Goal: Obtain resource: Download file/media

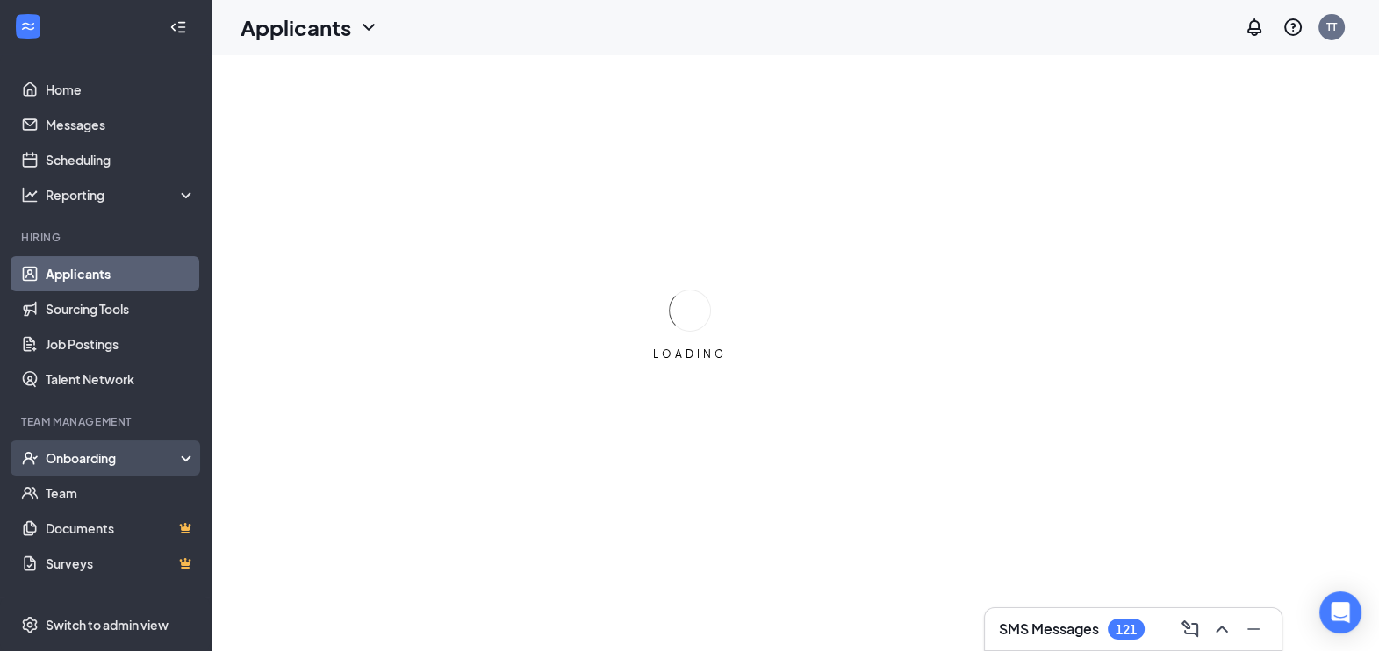
click at [92, 456] on div "Onboarding" at bounding box center [113, 458] width 135 height 18
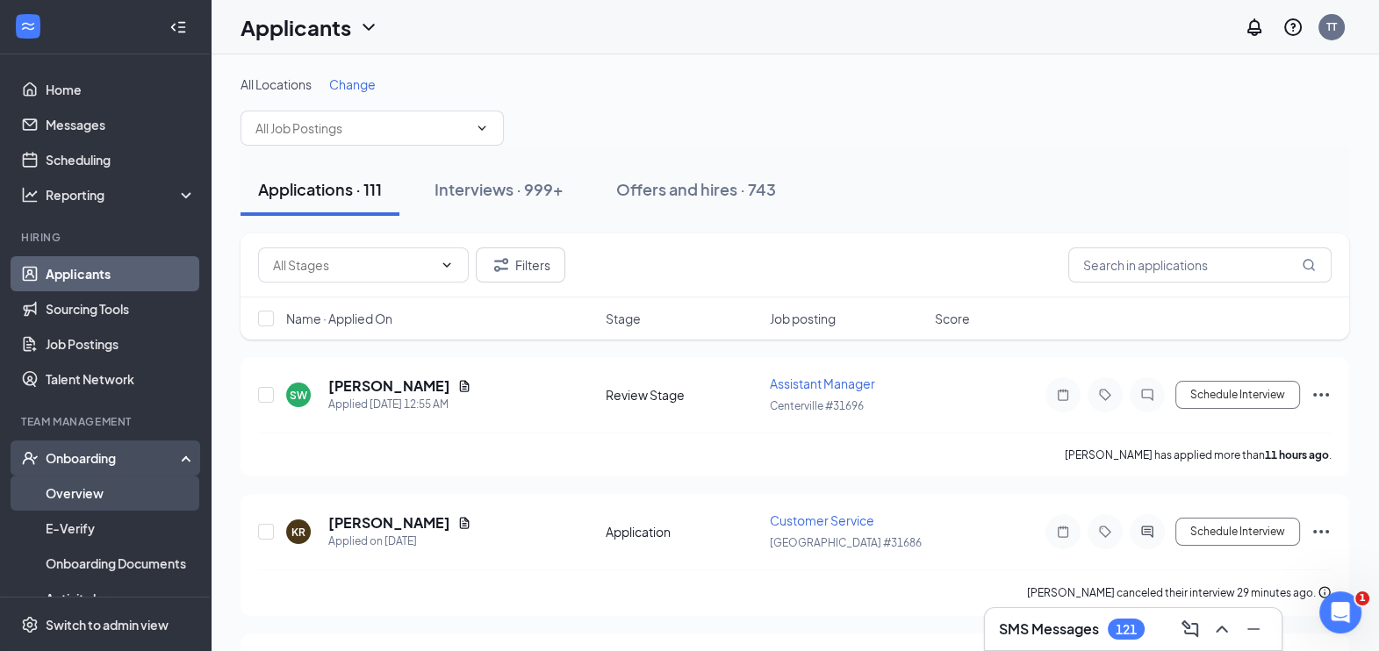
click at [71, 493] on link "Overview" at bounding box center [121, 493] width 150 height 35
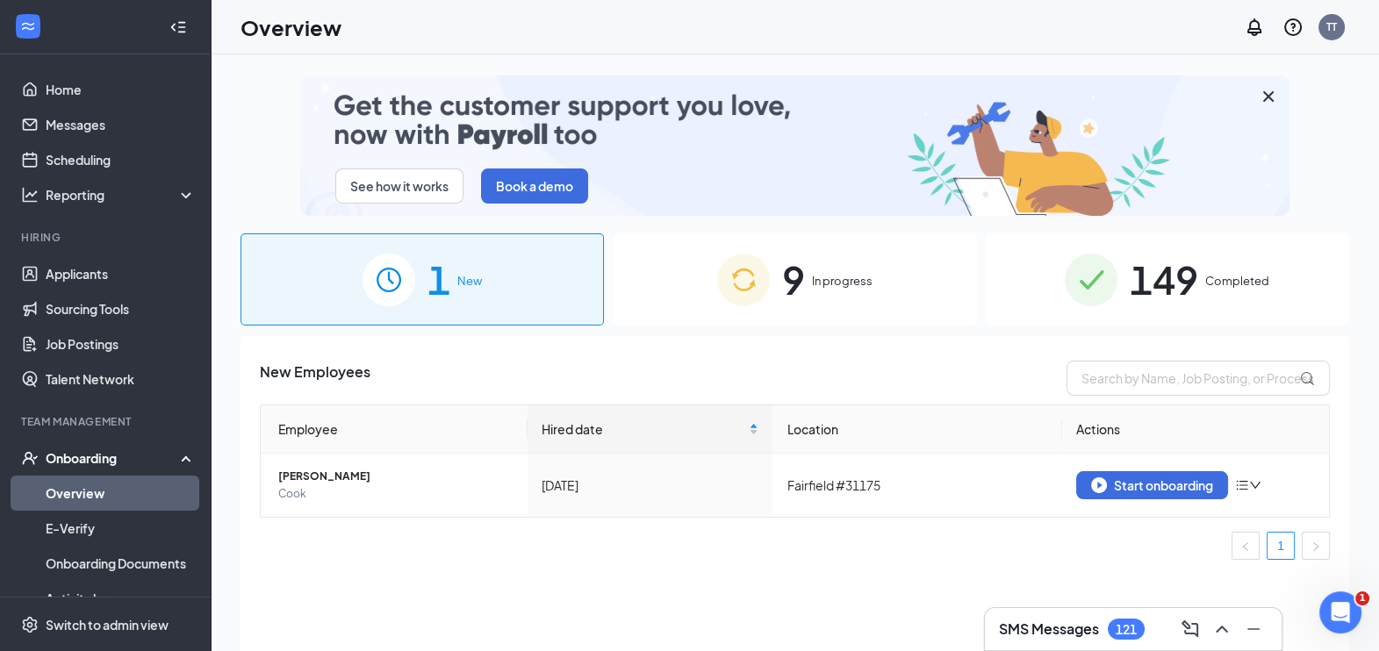
click at [1190, 235] on div "149 Completed" at bounding box center [1167, 279] width 363 height 92
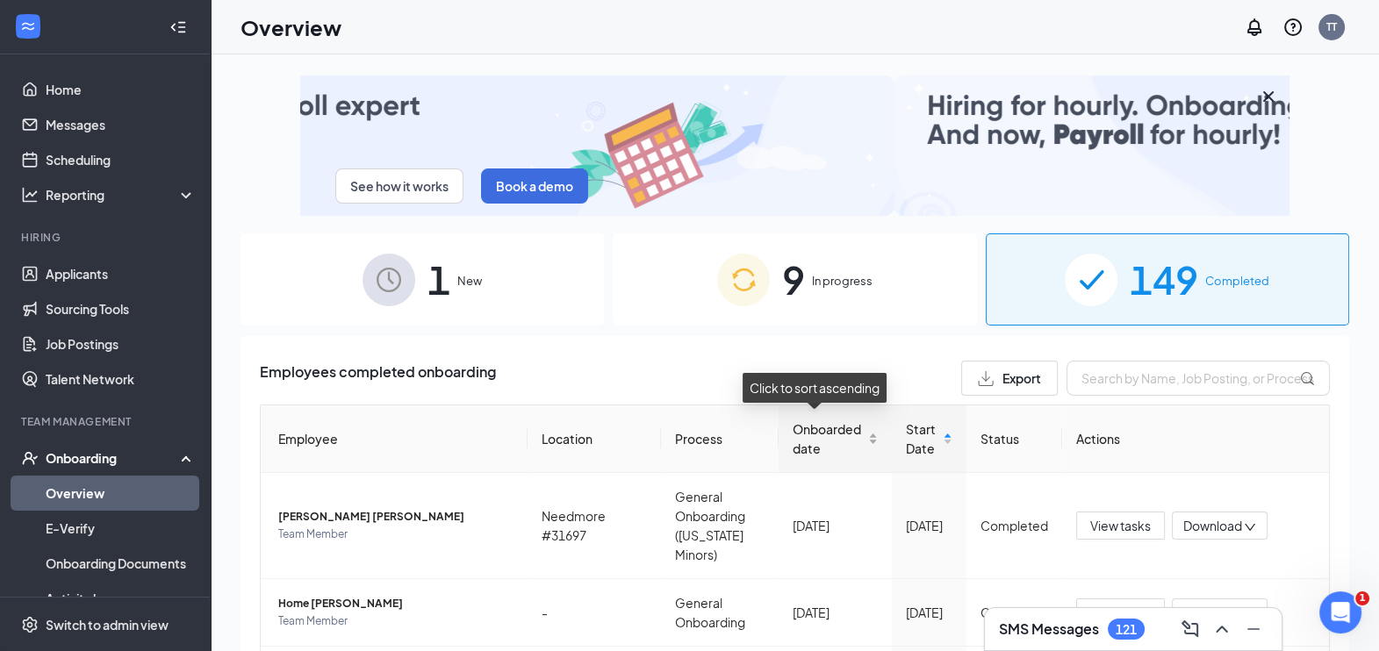
click at [853, 439] on div "Onboarded date" at bounding box center [835, 439] width 85 height 39
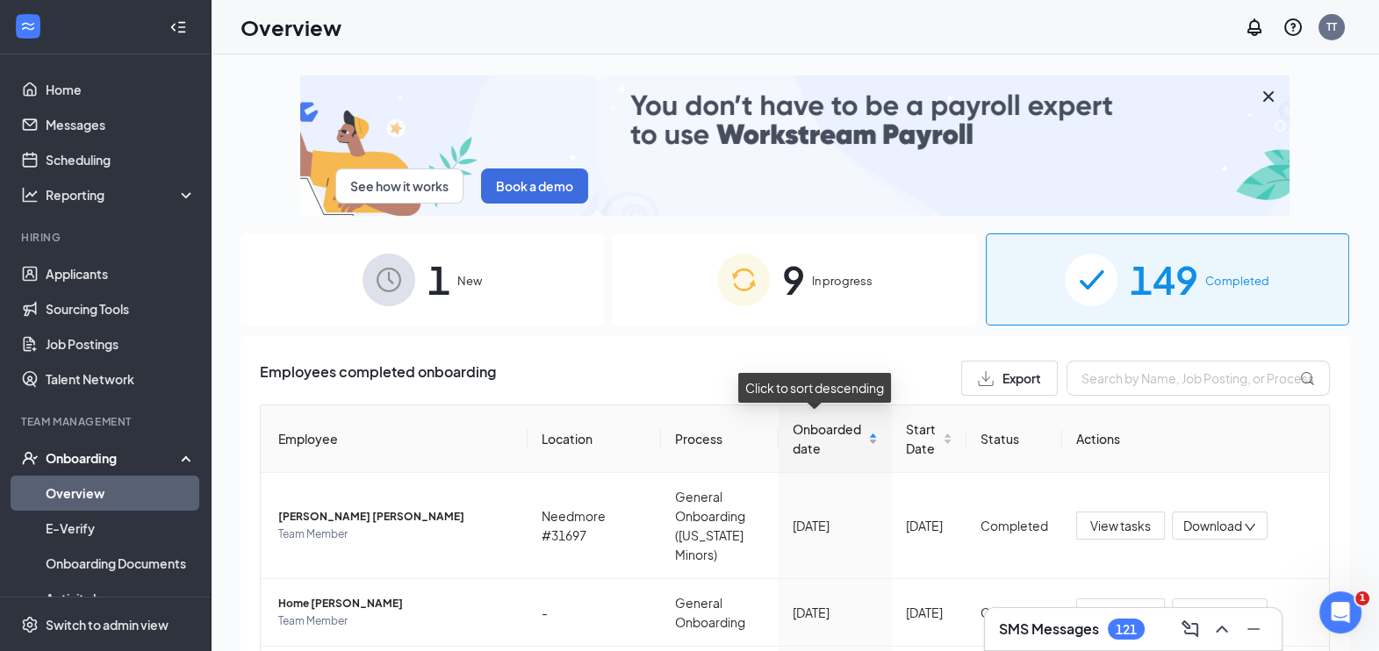
click at [853, 439] on div "Onboarded date" at bounding box center [835, 439] width 85 height 39
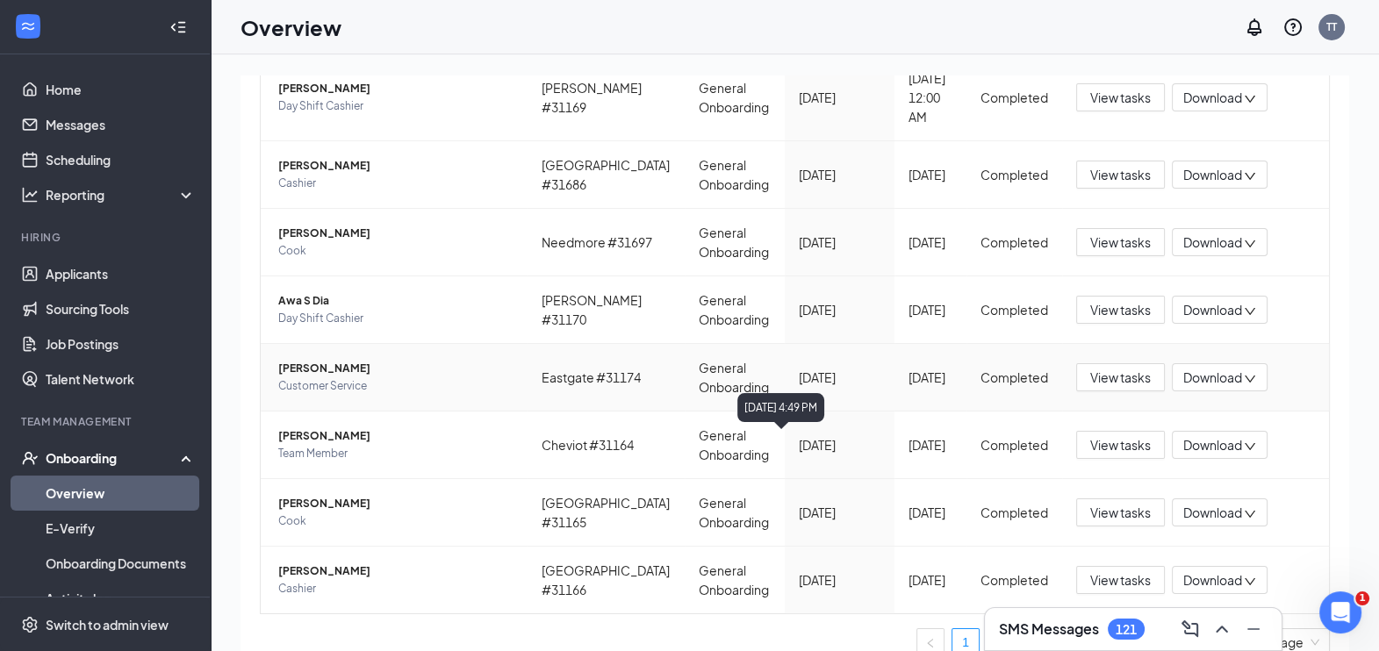
scroll to position [593, 0]
click at [1203, 435] on span "Download" at bounding box center [1212, 444] width 59 height 18
click at [1205, 470] on div "Download summary" at bounding box center [1264, 465] width 190 height 21
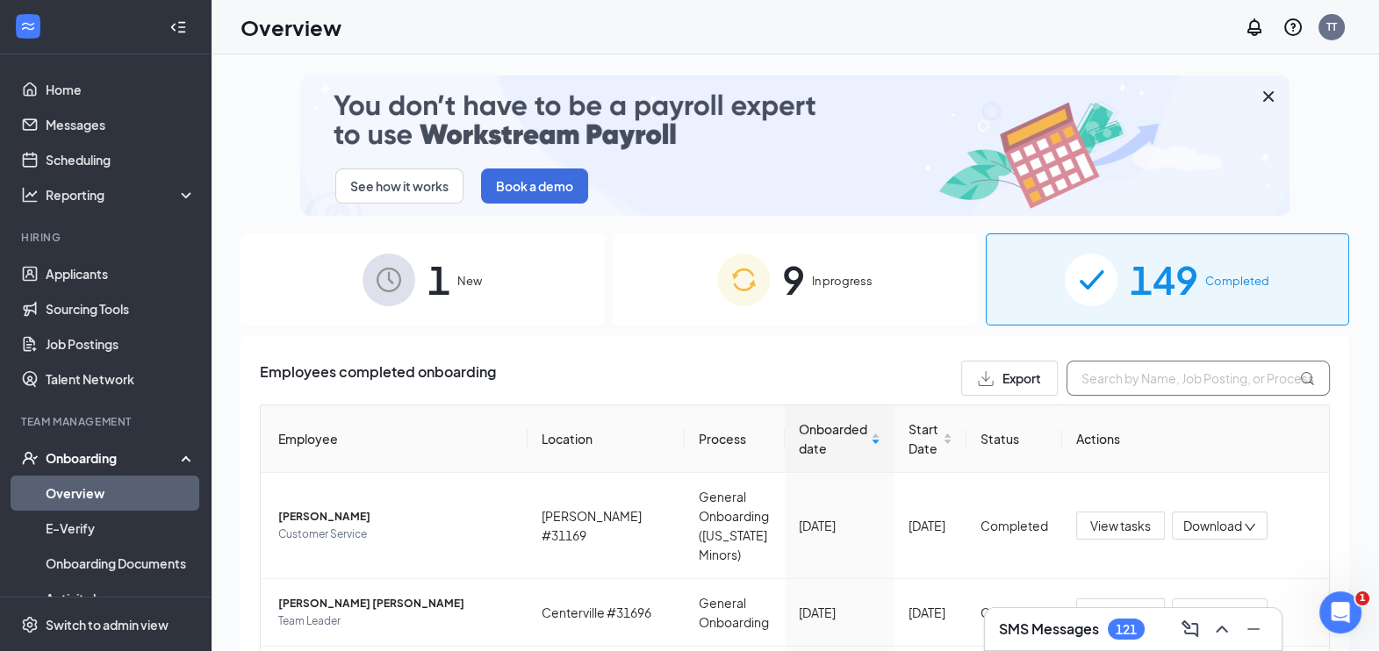
click at [1118, 369] on input "text" at bounding box center [1197, 378] width 263 height 35
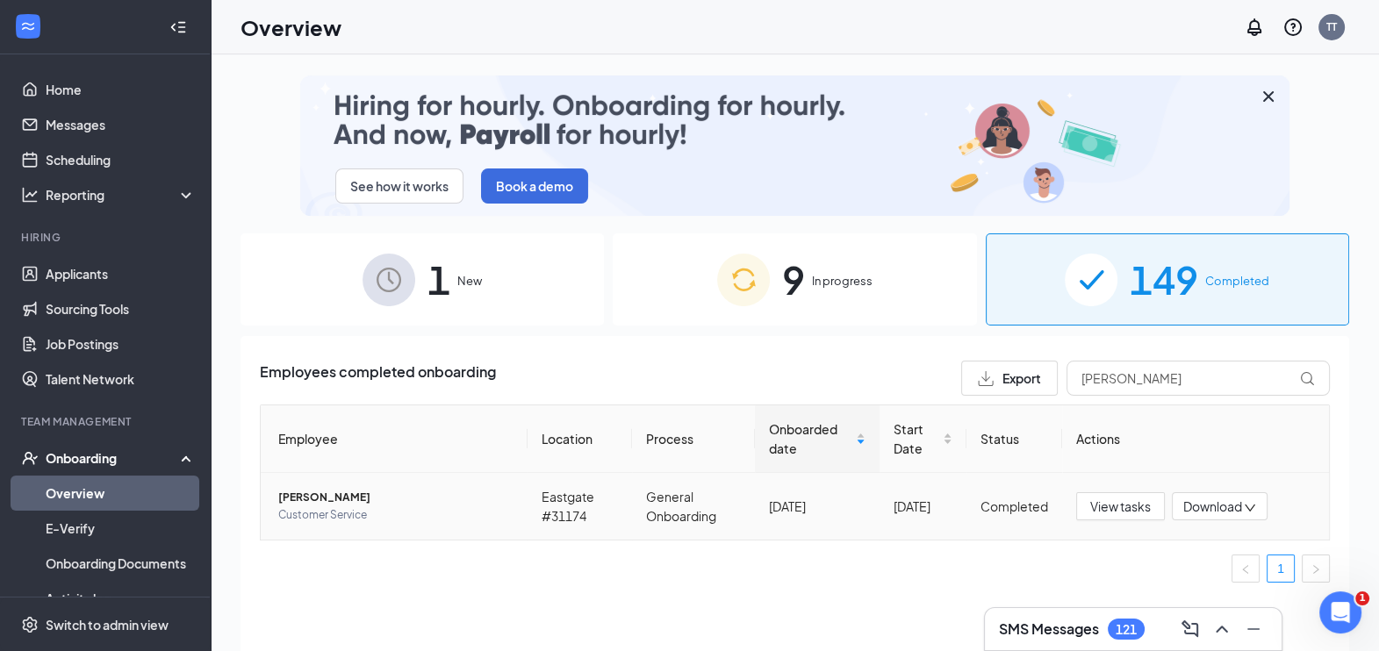
click at [1224, 504] on span "Download" at bounding box center [1212, 507] width 59 height 18
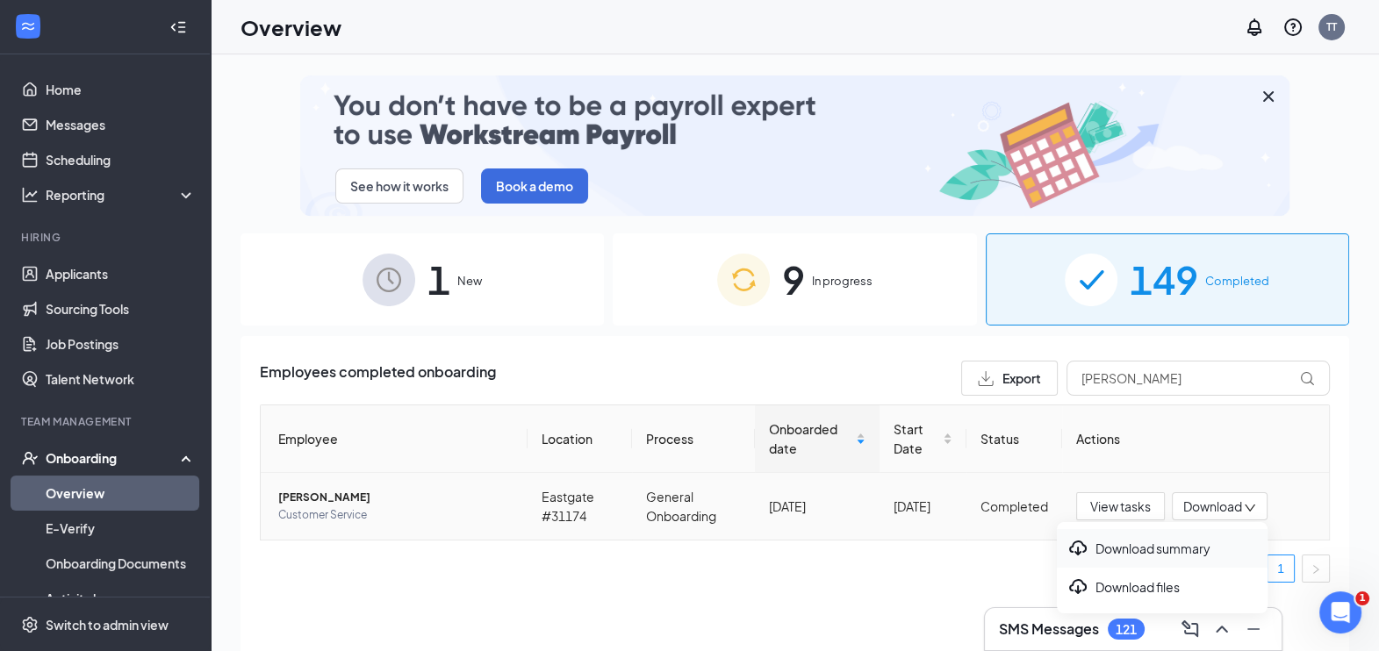
click at [1151, 546] on div "Download summary" at bounding box center [1162, 548] width 190 height 21
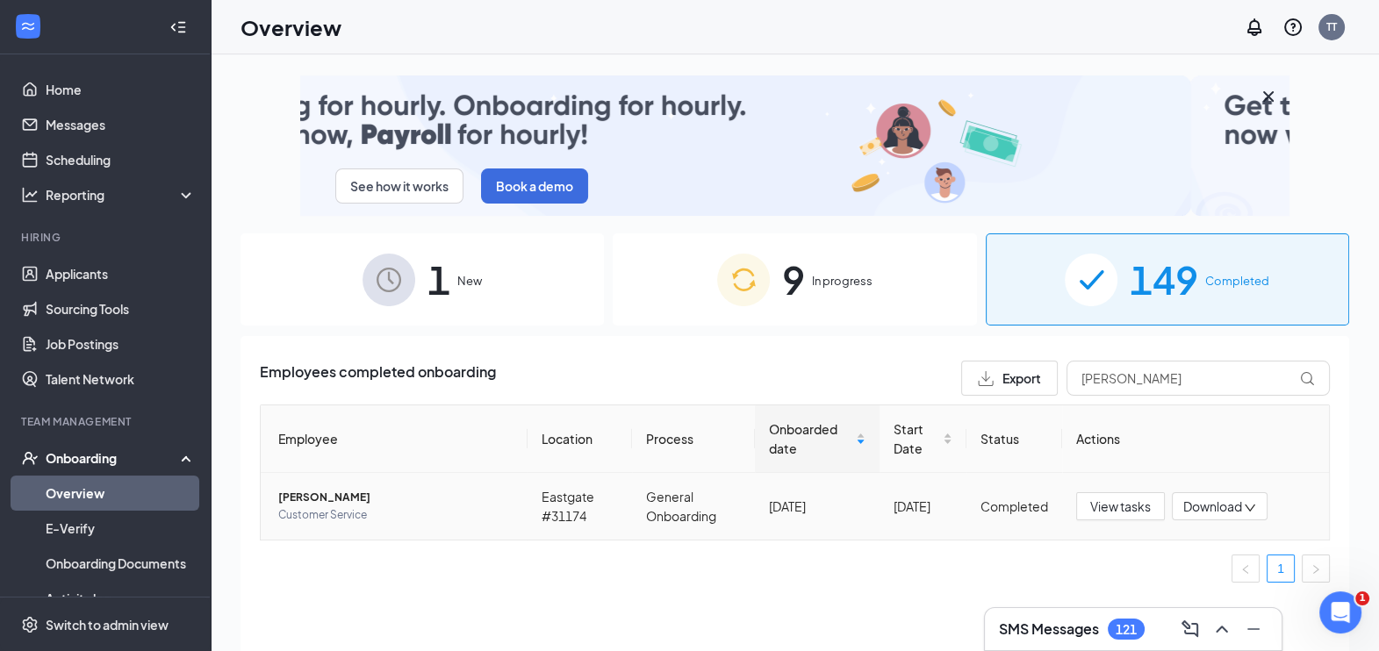
click at [1223, 511] on span "Download" at bounding box center [1212, 507] width 59 height 18
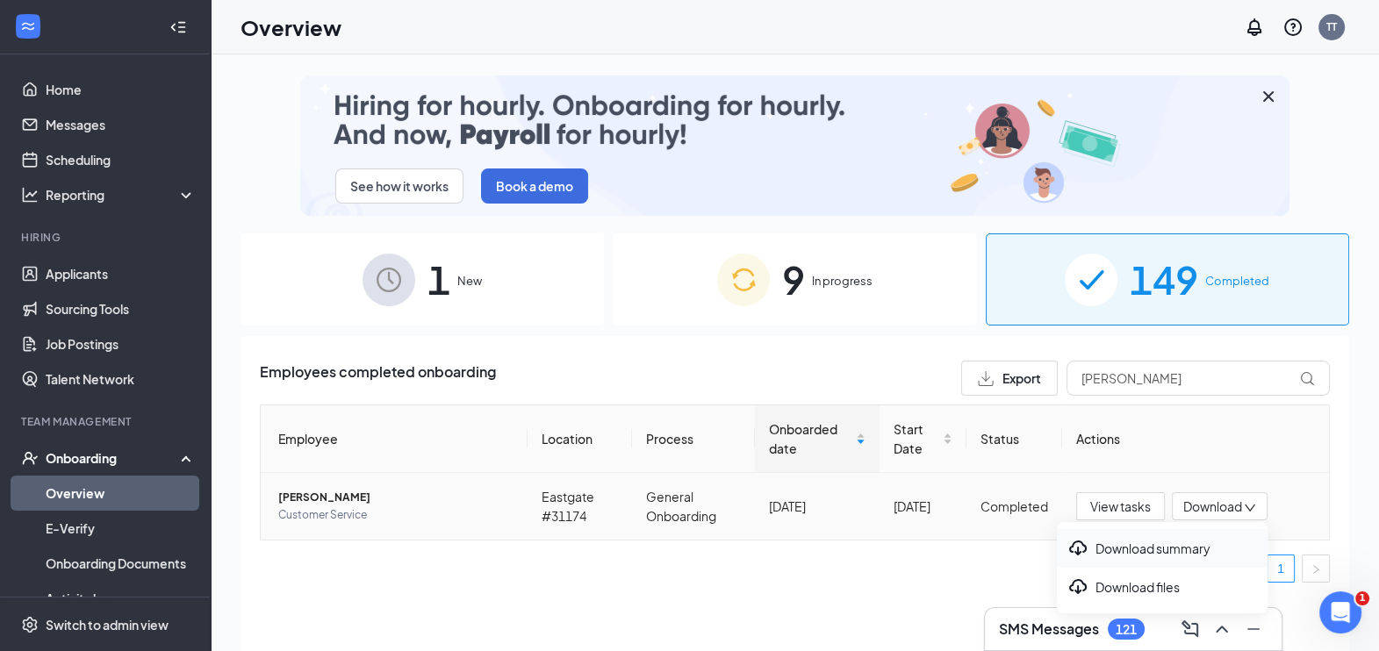
click at [1123, 546] on div "Download summary" at bounding box center [1162, 548] width 190 height 21
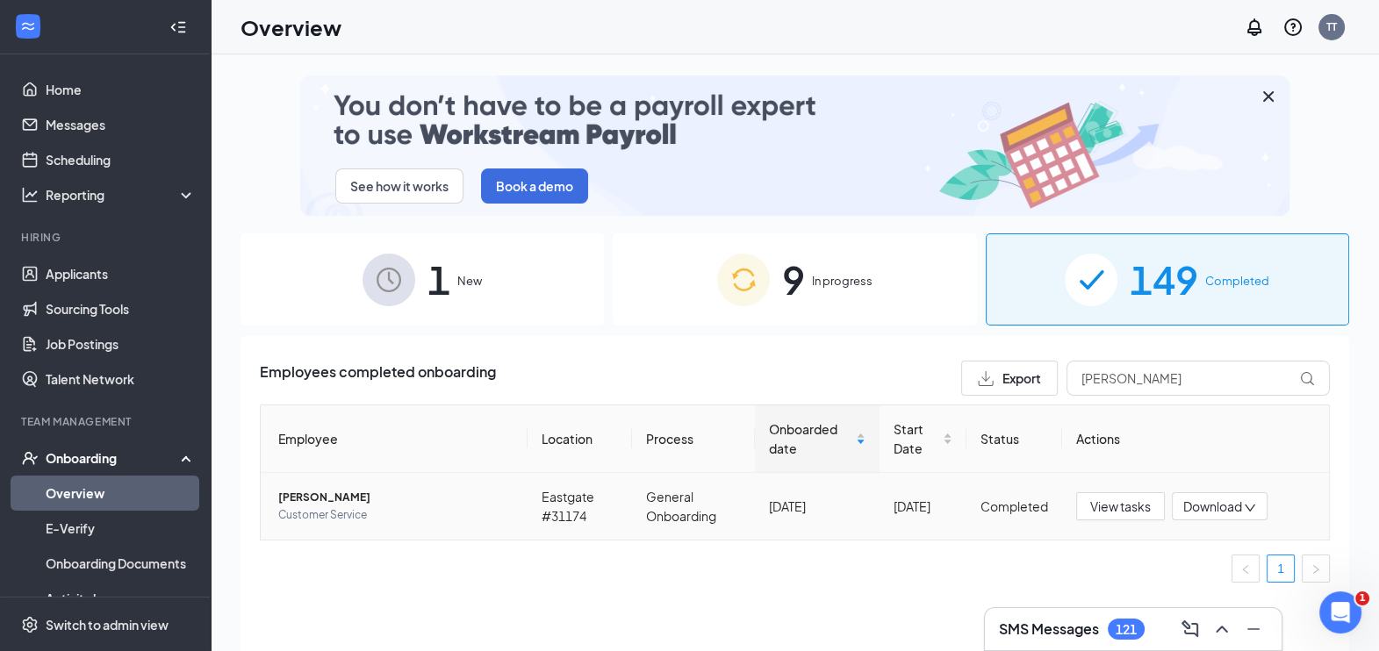
click at [1208, 498] on span "Download" at bounding box center [1212, 507] width 59 height 18
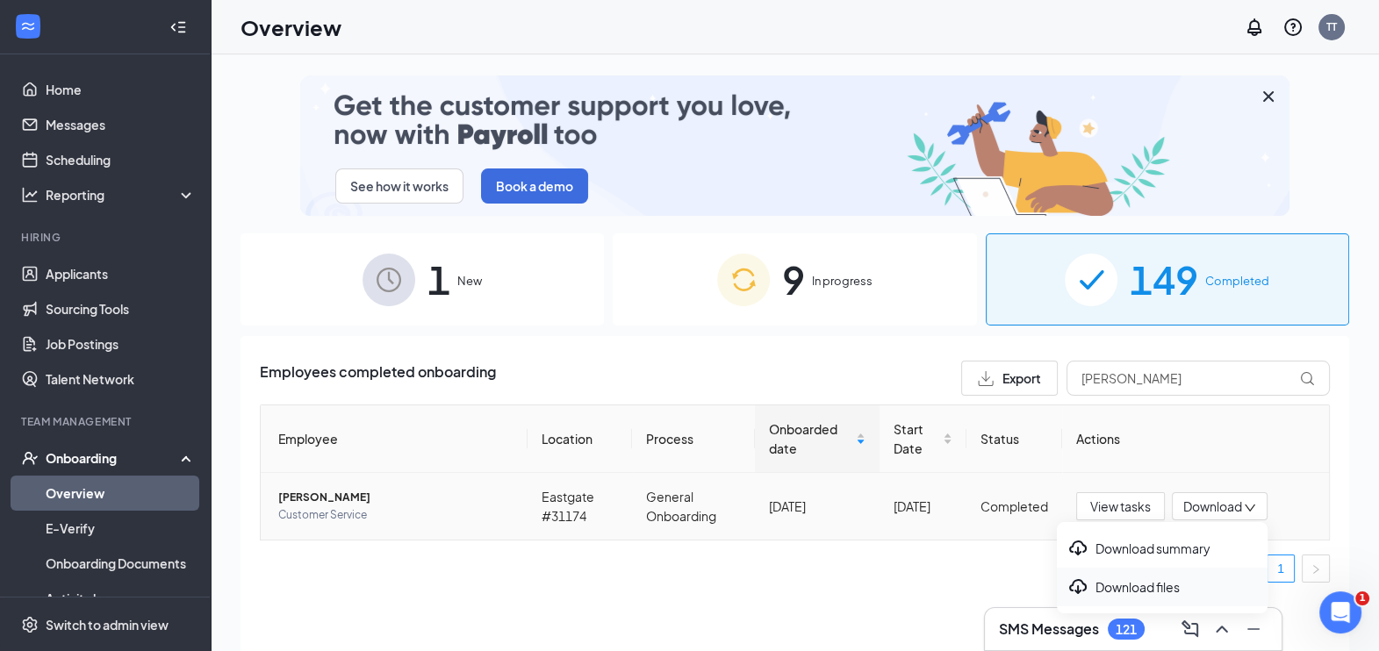
click at [1128, 595] on div "Download files" at bounding box center [1162, 587] width 190 height 21
click at [1194, 504] on span "Download" at bounding box center [1212, 507] width 59 height 18
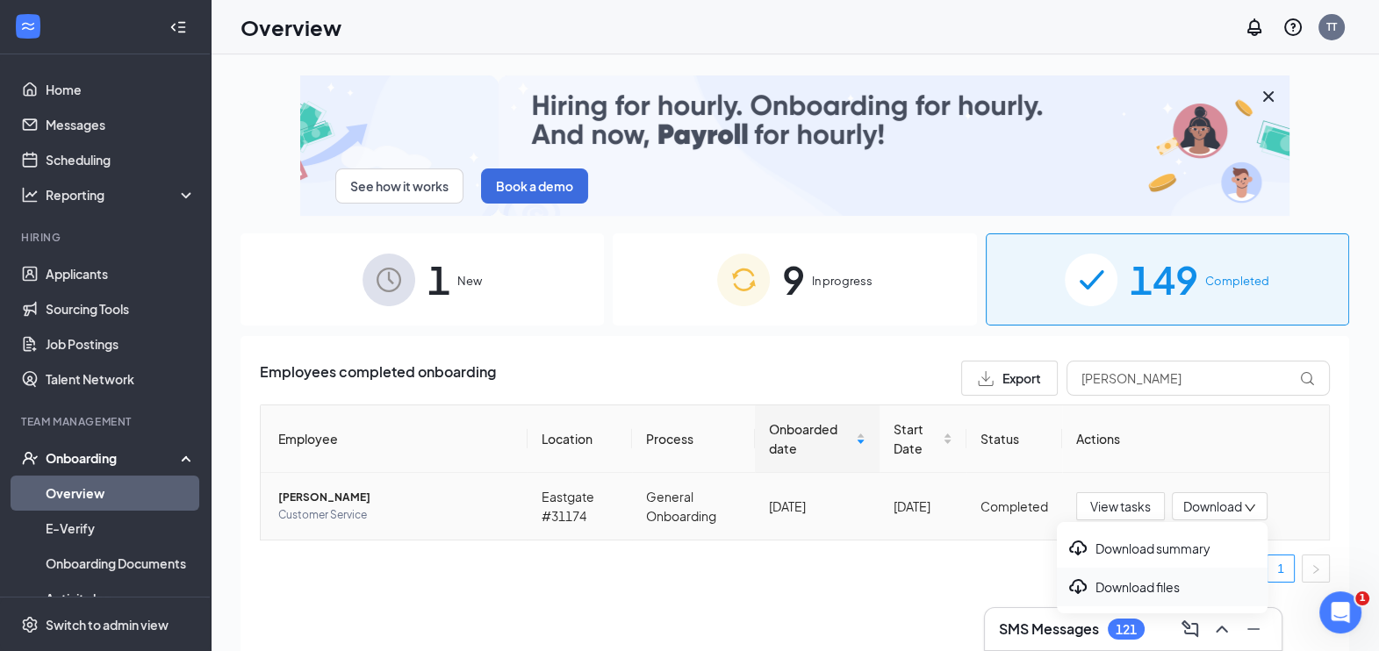
click at [1113, 585] on div "Download files" at bounding box center [1162, 587] width 190 height 21
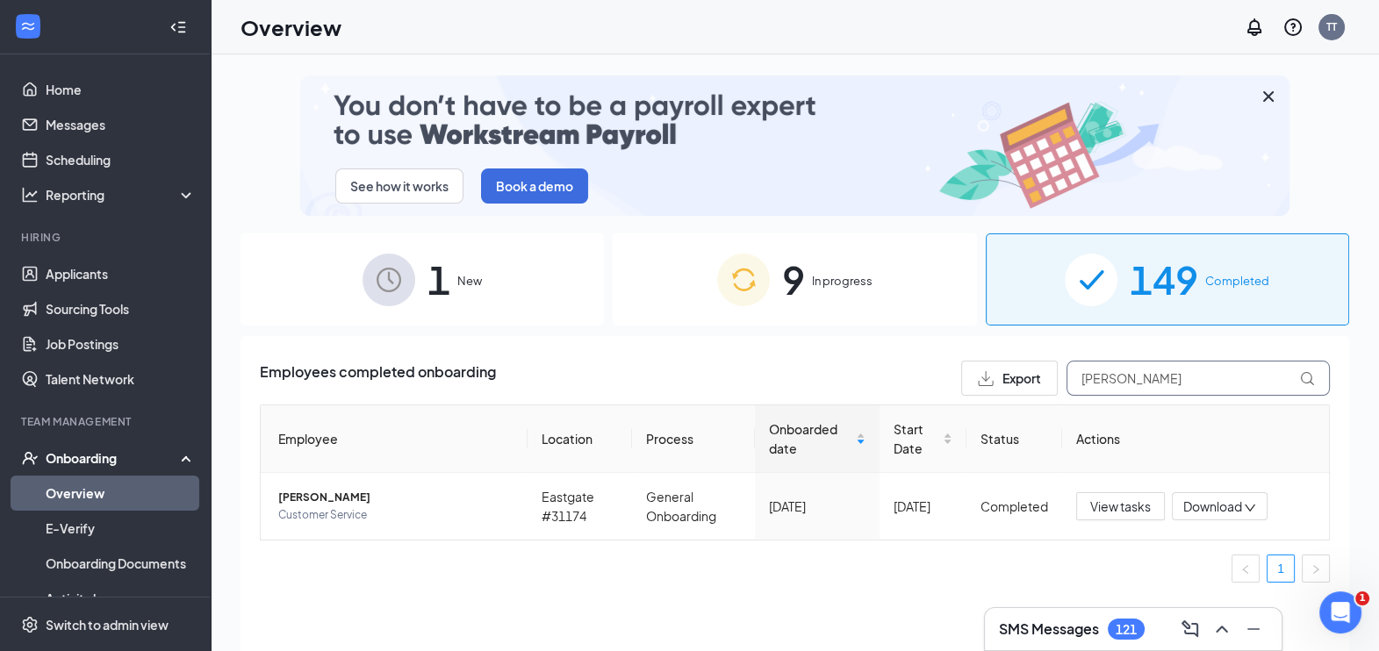
click at [1139, 374] on input "prall" at bounding box center [1197, 378] width 263 height 35
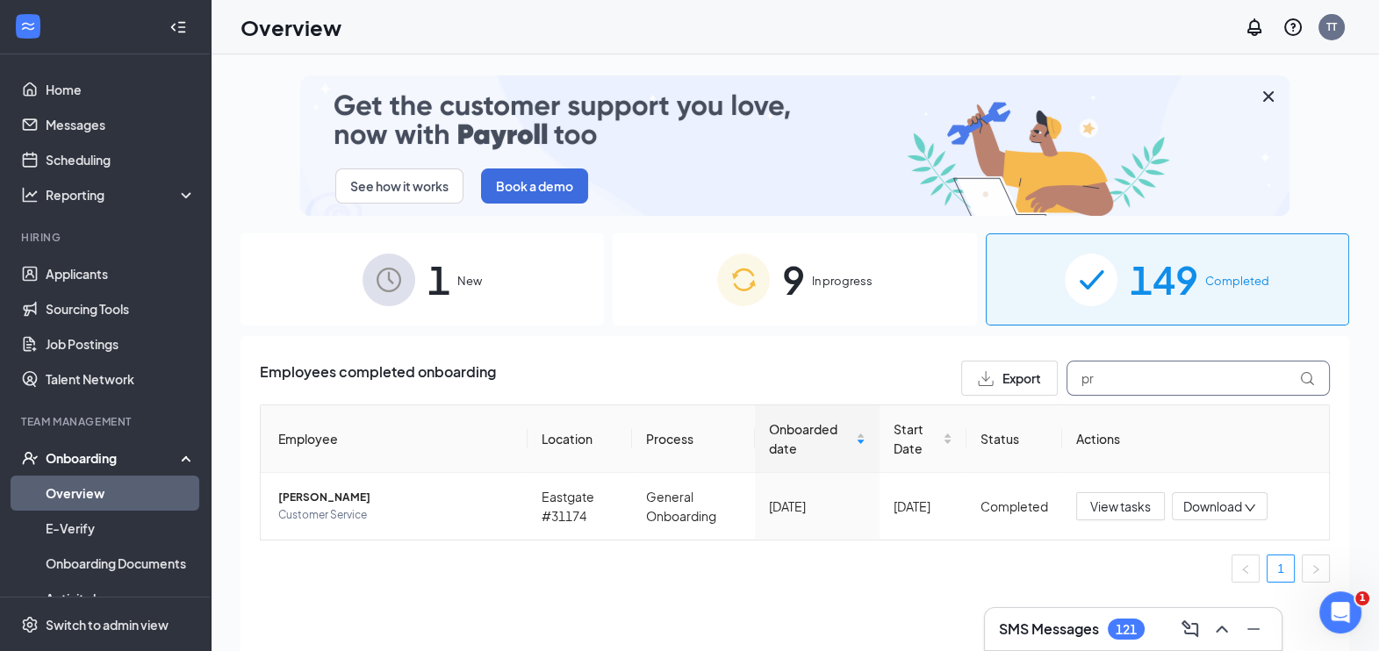
type input "p"
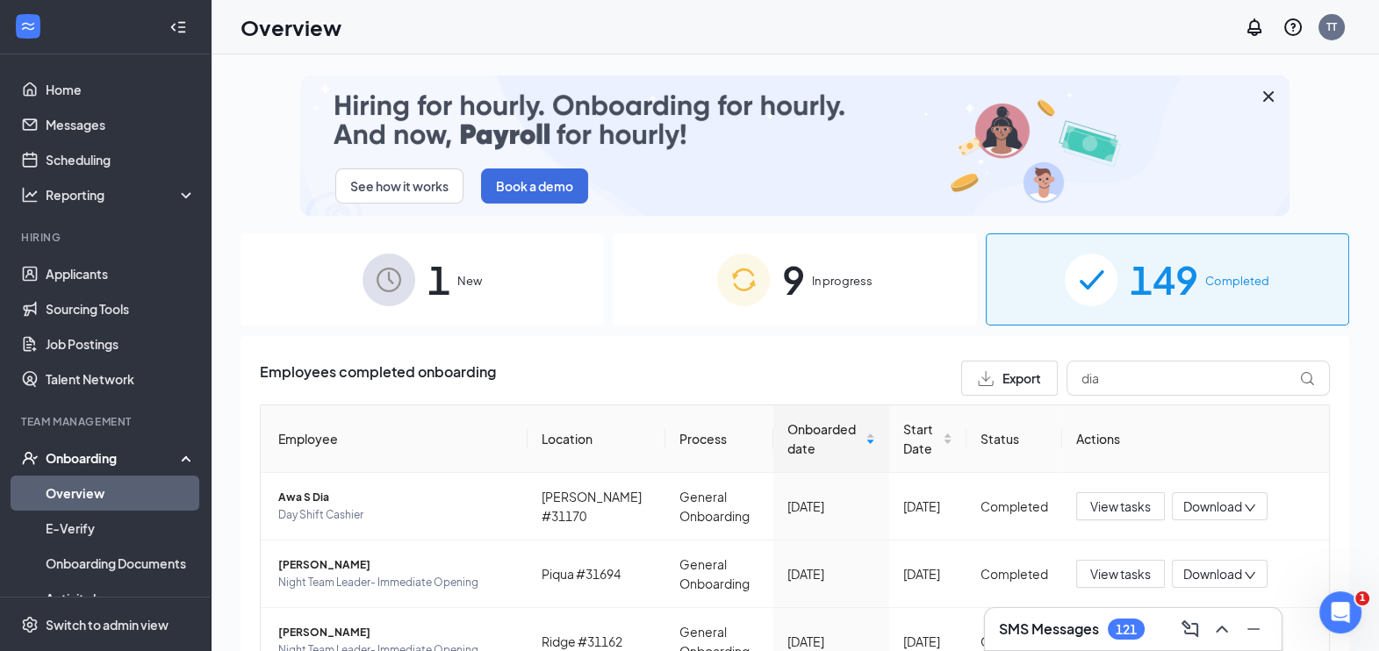
click at [1258, 97] on icon "Cross" at bounding box center [1268, 96] width 21 height 21
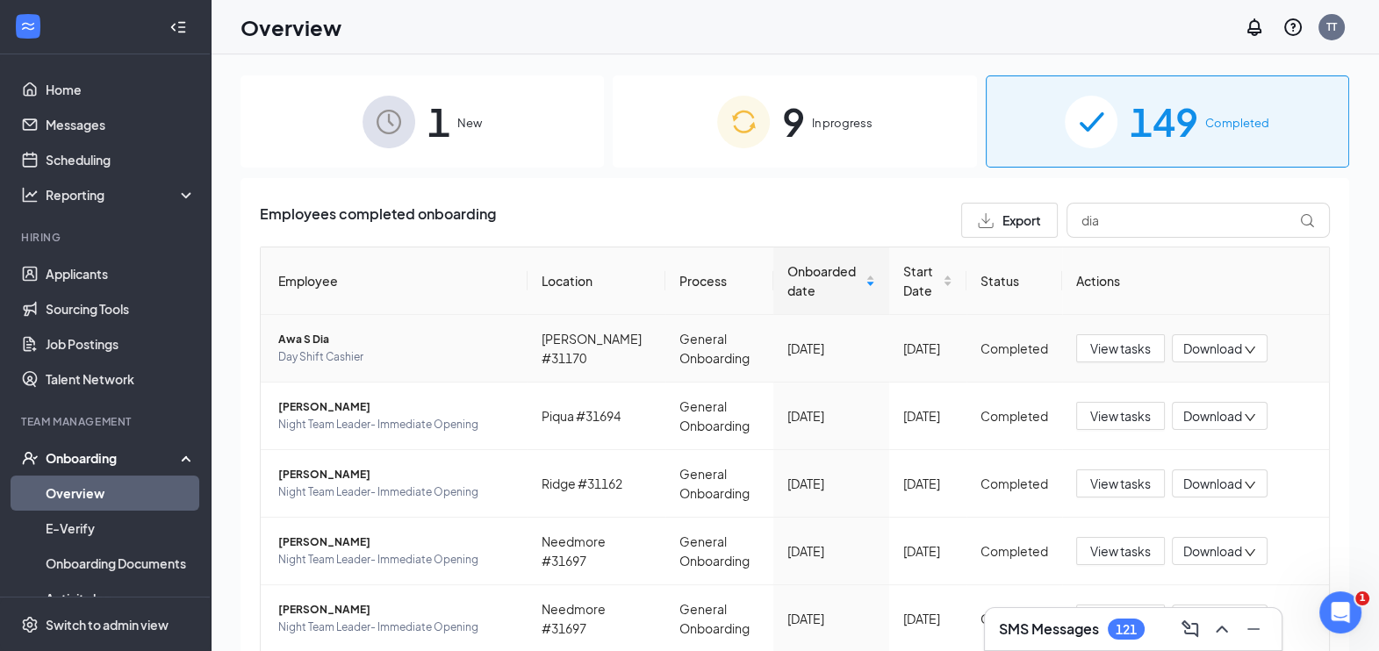
click at [1202, 350] on span "Download" at bounding box center [1212, 349] width 59 height 18
click at [1218, 396] on div "Download summary" at bounding box center [1264, 390] width 190 height 21
click at [1184, 343] on span "Download" at bounding box center [1212, 349] width 59 height 18
click at [1216, 434] on div "Download files" at bounding box center [1264, 429] width 190 height 21
click at [1192, 347] on span "Download" at bounding box center [1212, 349] width 59 height 18
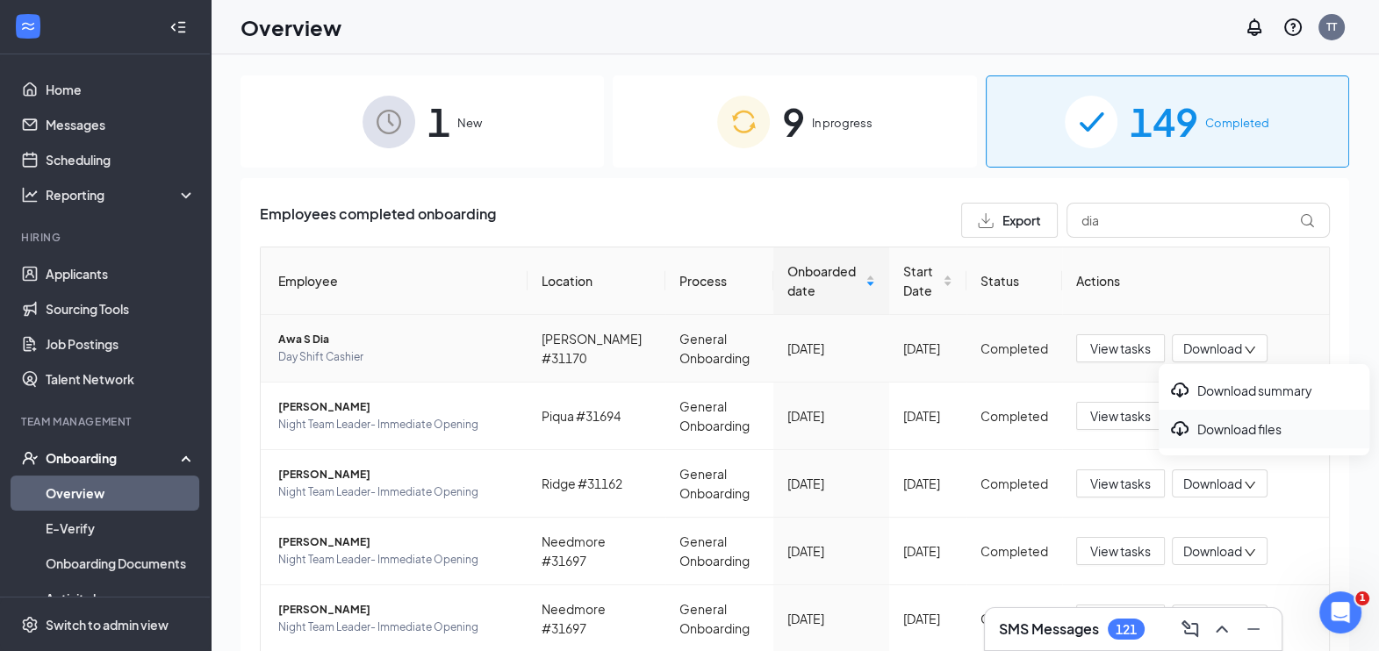
click at [1198, 419] on div "Download files" at bounding box center [1264, 429] width 190 height 21
click at [1204, 340] on span "Download" at bounding box center [1212, 349] width 59 height 18
click at [1180, 428] on icon "Download" at bounding box center [1179, 429] width 21 height 21
click at [1201, 347] on span "Download" at bounding box center [1212, 349] width 59 height 18
click at [1204, 430] on div "Download files" at bounding box center [1264, 429] width 190 height 21
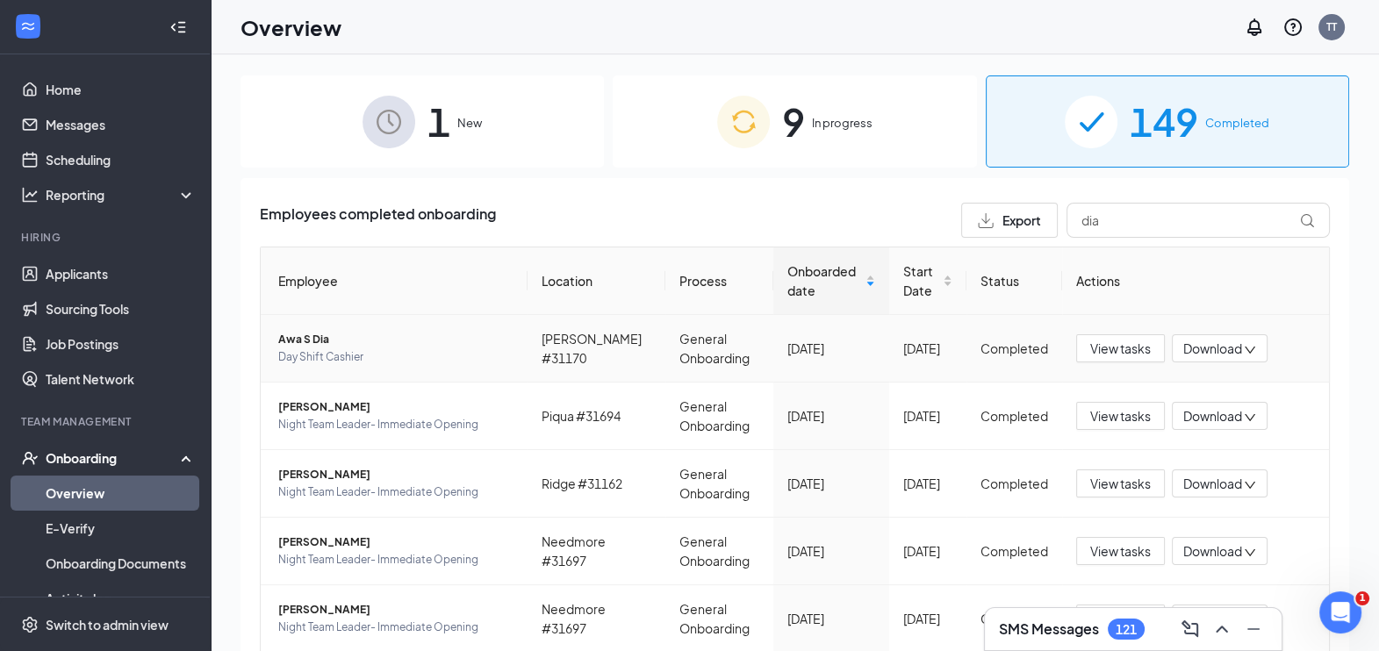
click at [1191, 347] on span "Download" at bounding box center [1212, 349] width 59 height 18
click at [1195, 427] on div "Download files" at bounding box center [1264, 429] width 190 height 21
click at [1104, 219] on input "dia" at bounding box center [1197, 220] width 263 height 35
type input "d"
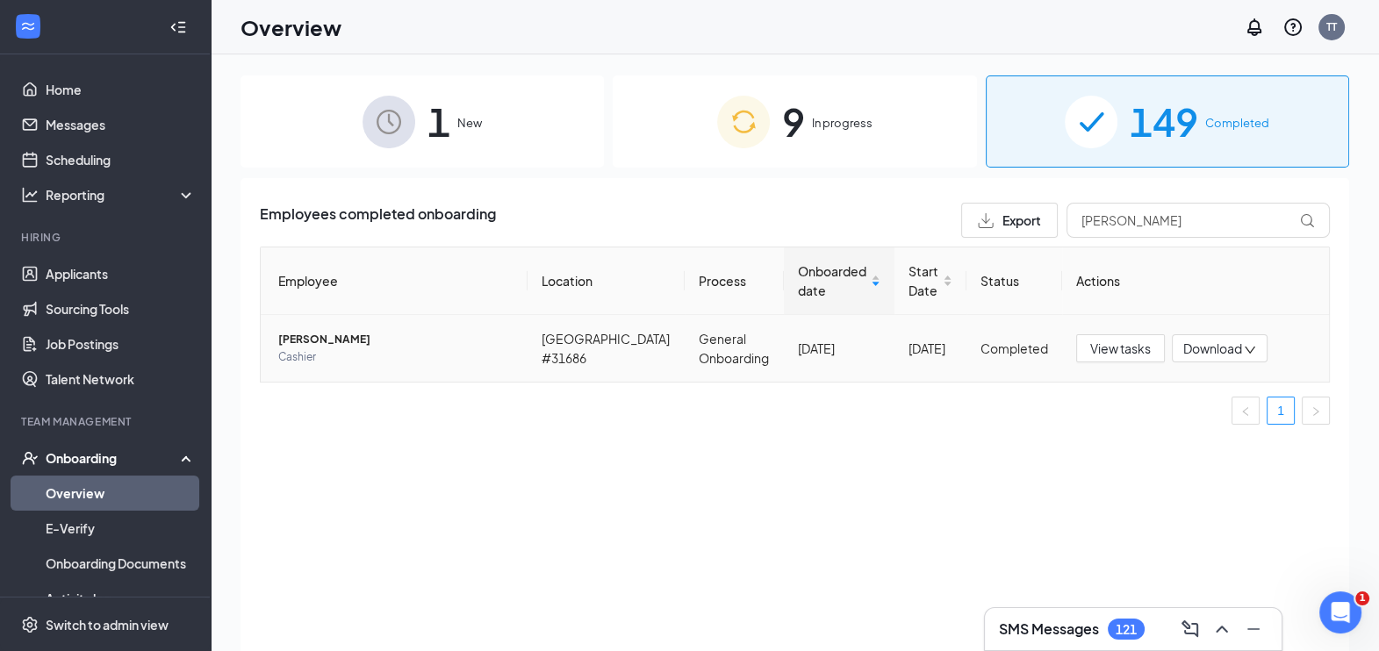
click at [1195, 354] on span "Download" at bounding box center [1212, 349] width 59 height 18
click at [1149, 385] on div "Download summary" at bounding box center [1162, 390] width 190 height 21
click at [1192, 224] on input "kimberly smith" at bounding box center [1197, 220] width 263 height 35
type input "k"
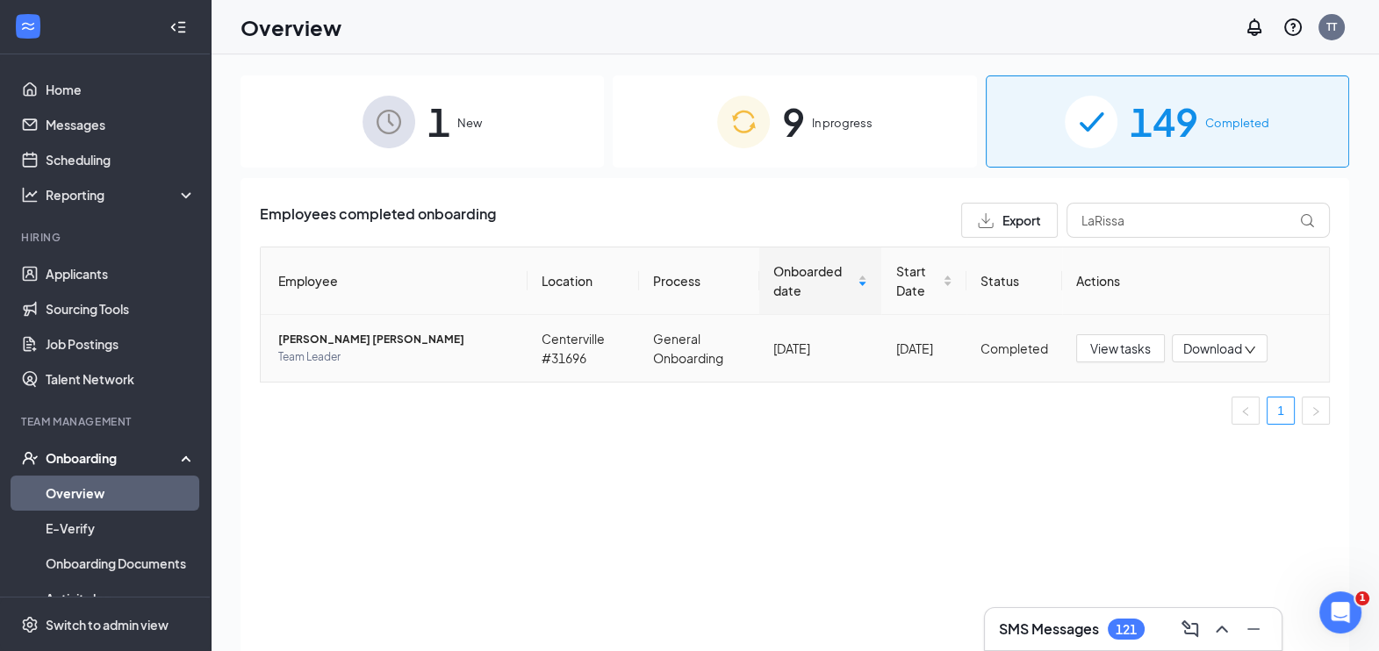
click at [1207, 355] on span "Download" at bounding box center [1212, 349] width 59 height 18
click at [1162, 395] on div "Download summary" at bounding box center [1162, 390] width 190 height 21
click at [1169, 220] on input "LaRissa" at bounding box center [1197, 220] width 263 height 35
type input "L"
click at [1221, 349] on span "Download" at bounding box center [1212, 349] width 59 height 18
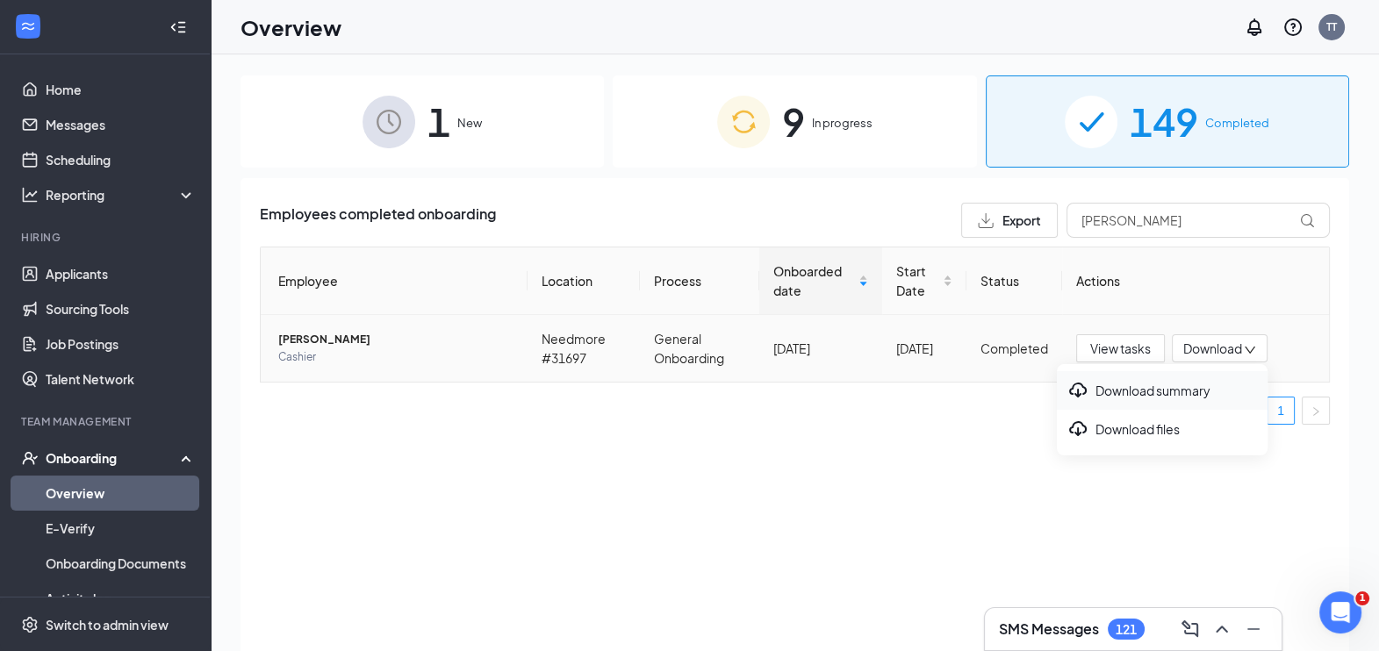
click at [1135, 391] on div "Download summary" at bounding box center [1162, 390] width 190 height 21
click at [1172, 219] on input "woolum" at bounding box center [1197, 220] width 263 height 35
click at [1236, 348] on span "Download" at bounding box center [1212, 349] width 59 height 18
click at [1167, 396] on div "Download summary" at bounding box center [1162, 390] width 190 height 21
click at [1181, 219] on input "wallace" at bounding box center [1197, 220] width 263 height 35
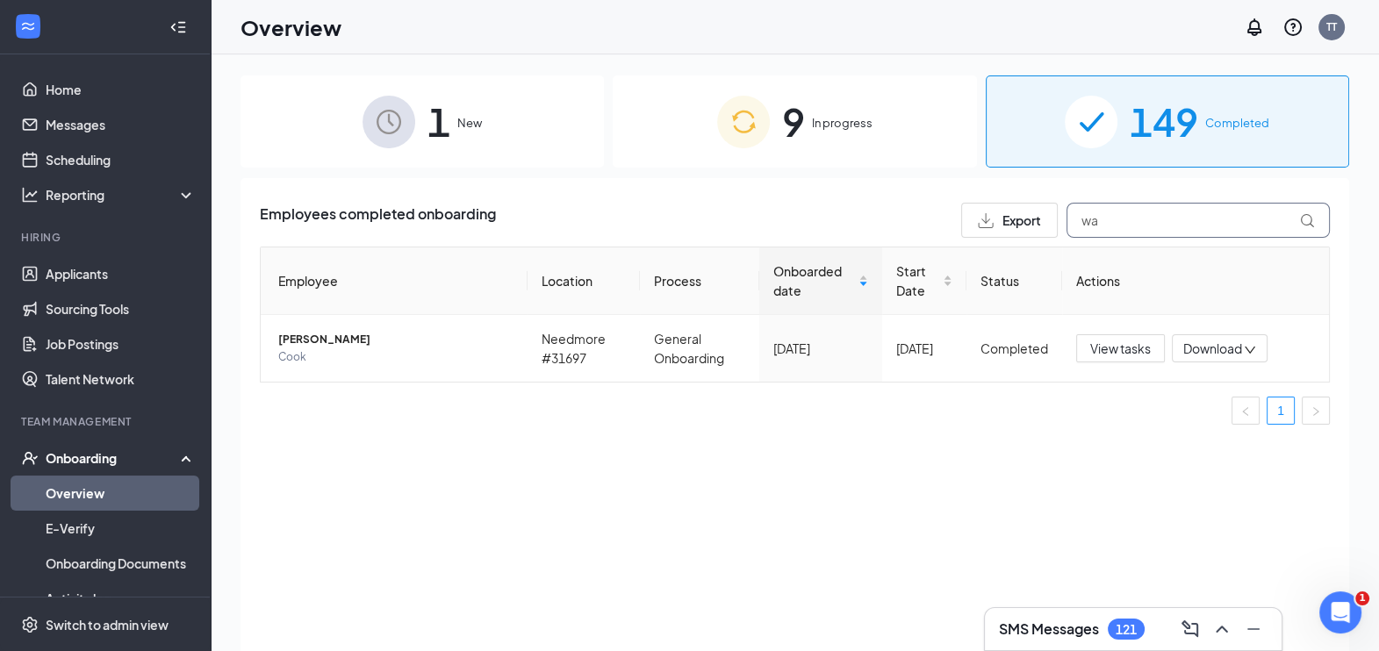
type input "w"
type input "awa"
click at [1216, 343] on span "Download" at bounding box center [1212, 349] width 59 height 18
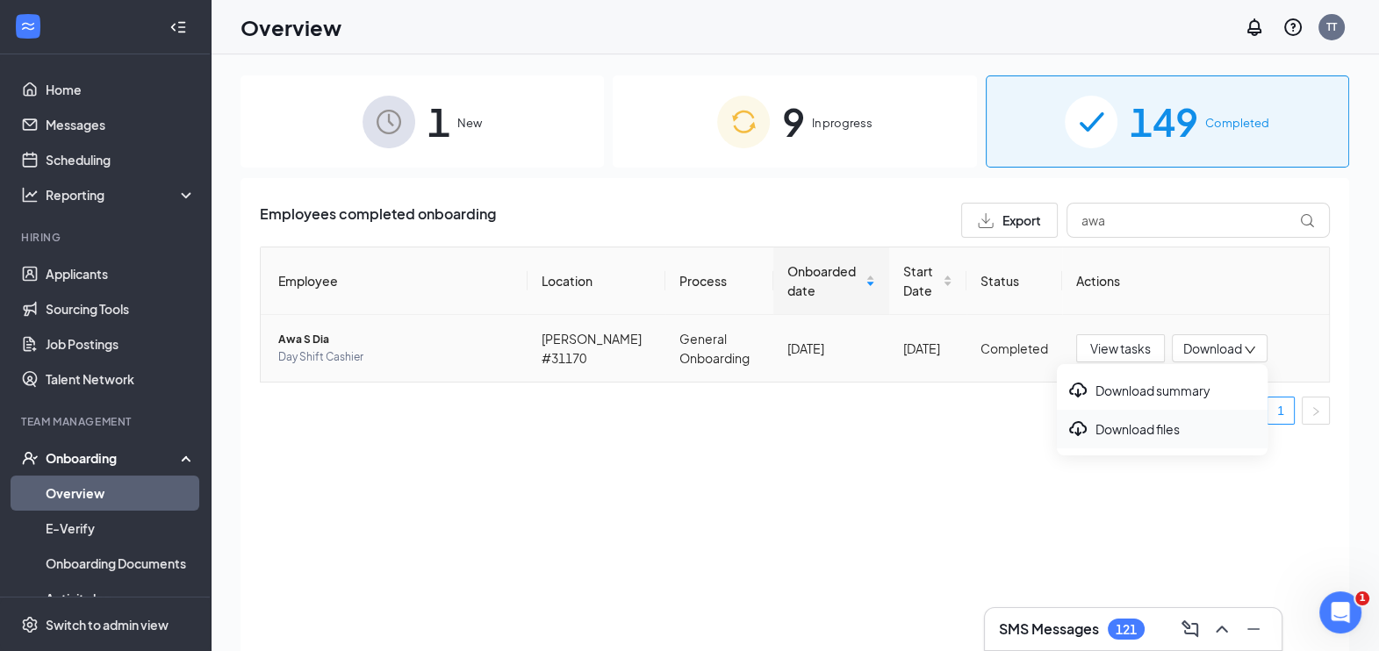
click at [1107, 426] on div "Download files" at bounding box center [1162, 429] width 190 height 21
click at [828, 136] on div "9 In progress" at bounding box center [794, 121] width 363 height 92
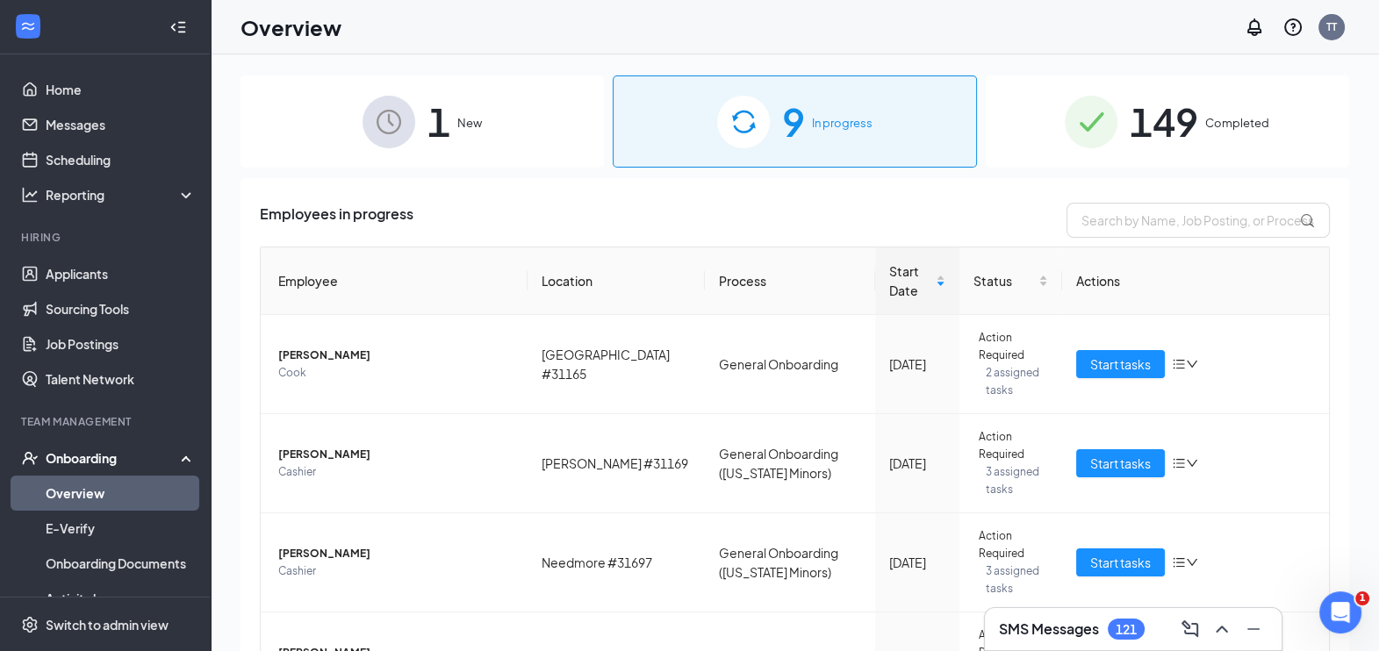
click at [1205, 122] on span "Completed" at bounding box center [1237, 123] width 64 height 18
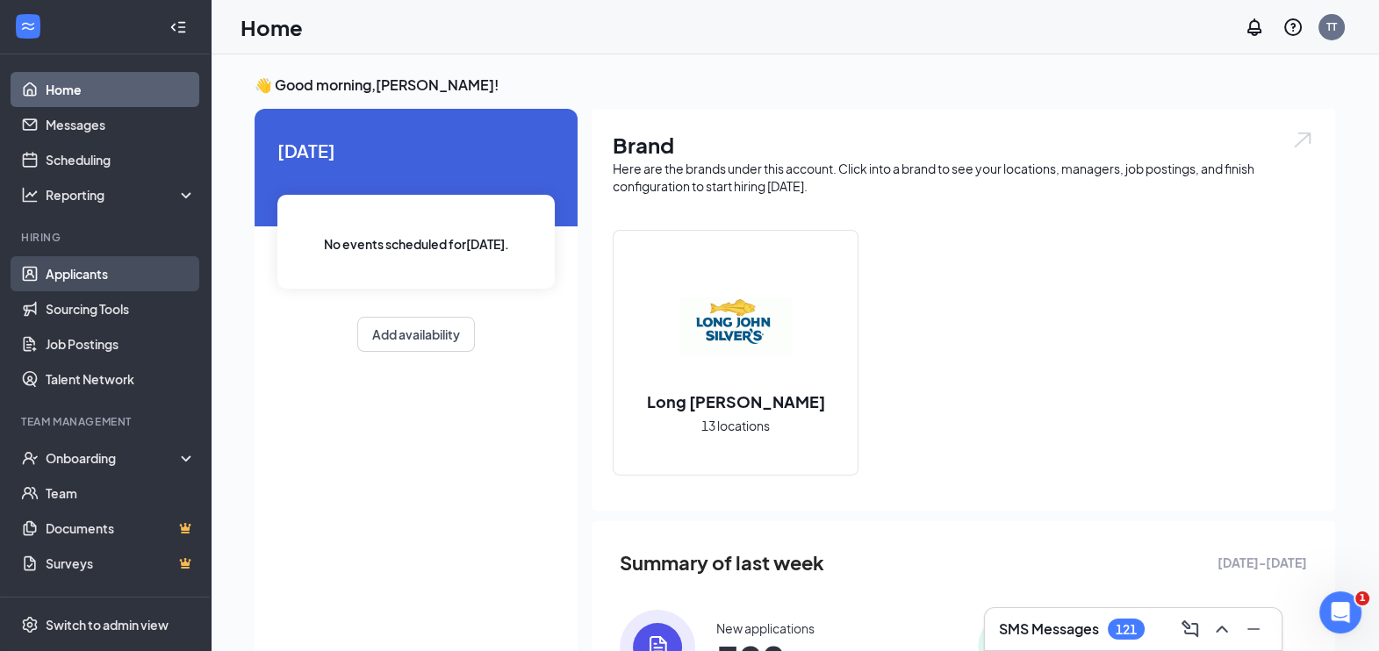
click at [47, 272] on link "Applicants" at bounding box center [121, 273] width 150 height 35
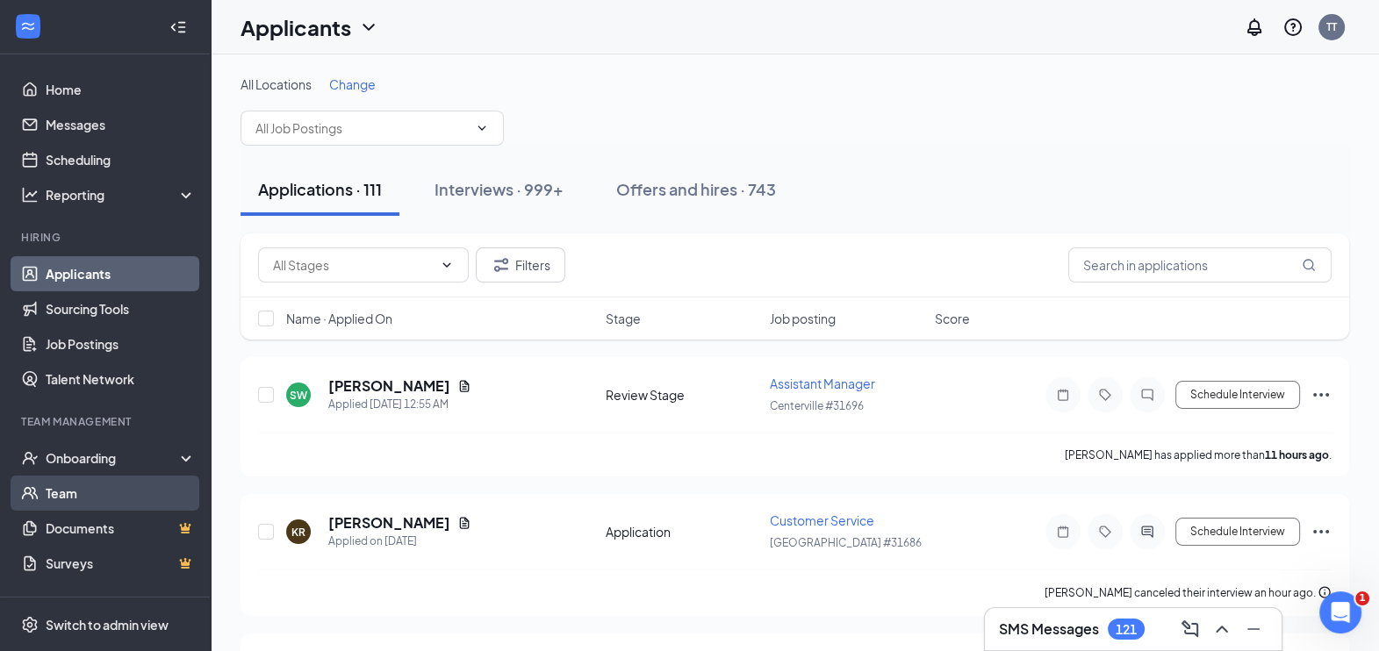
click at [50, 482] on link "Team" at bounding box center [121, 493] width 150 height 35
